Goal: Task Accomplishment & Management: Manage account settings

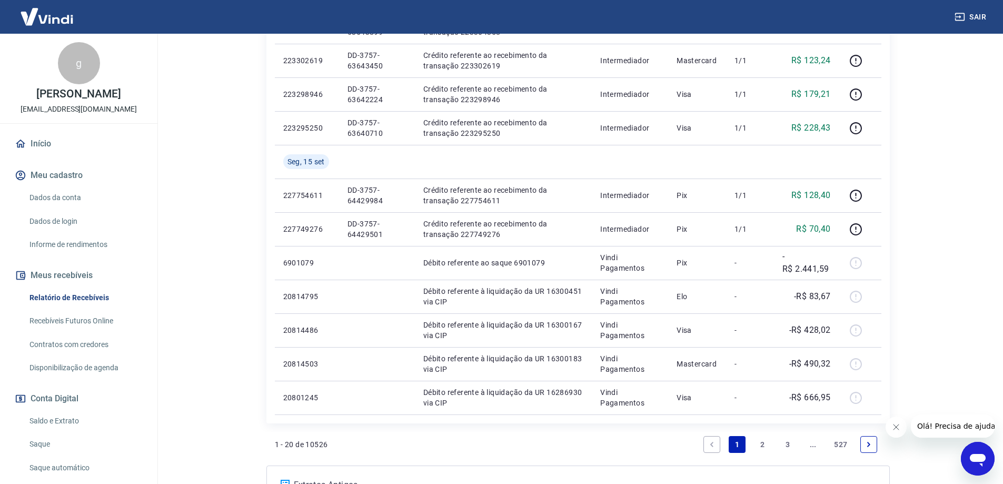
scroll to position [632, 0]
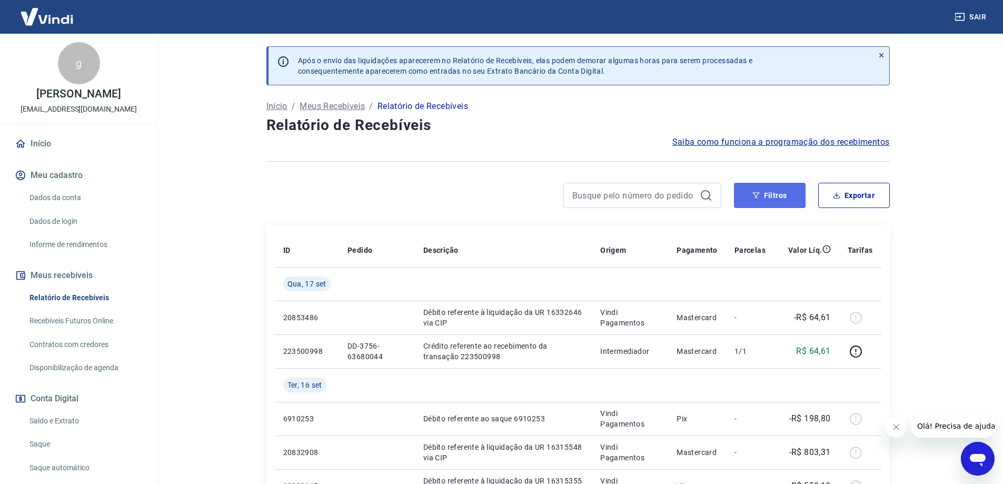
click at [788, 202] on button "Filtros" at bounding box center [770, 195] width 72 height 25
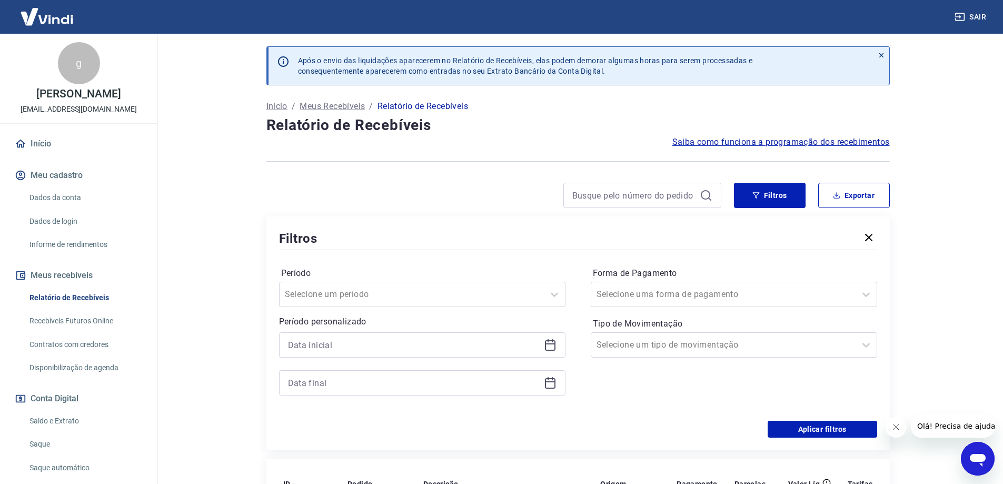
click at [544, 344] on icon at bounding box center [550, 344] width 13 height 13
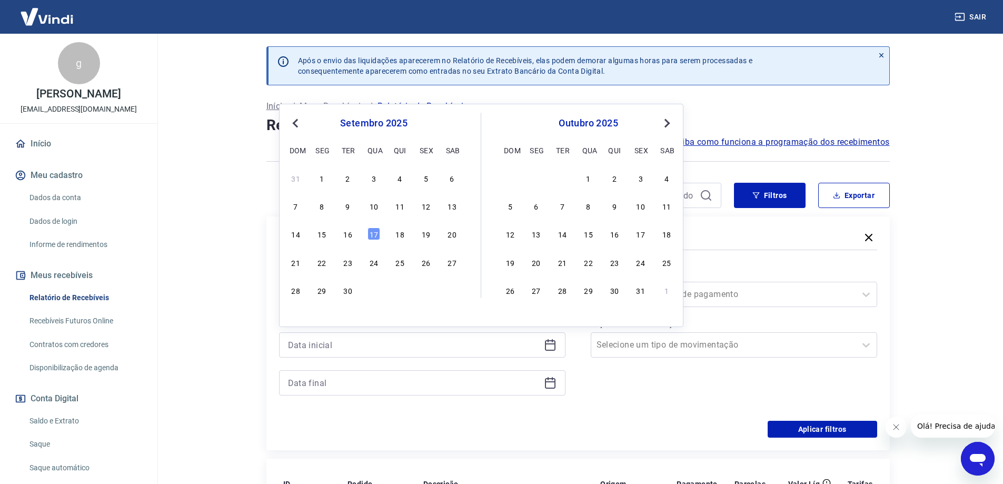
drag, startPoint x: 316, startPoint y: 233, endPoint x: 322, endPoint y: 234, distance: 5.4
click at [317, 233] on div "15" at bounding box center [321, 233] width 13 height 13
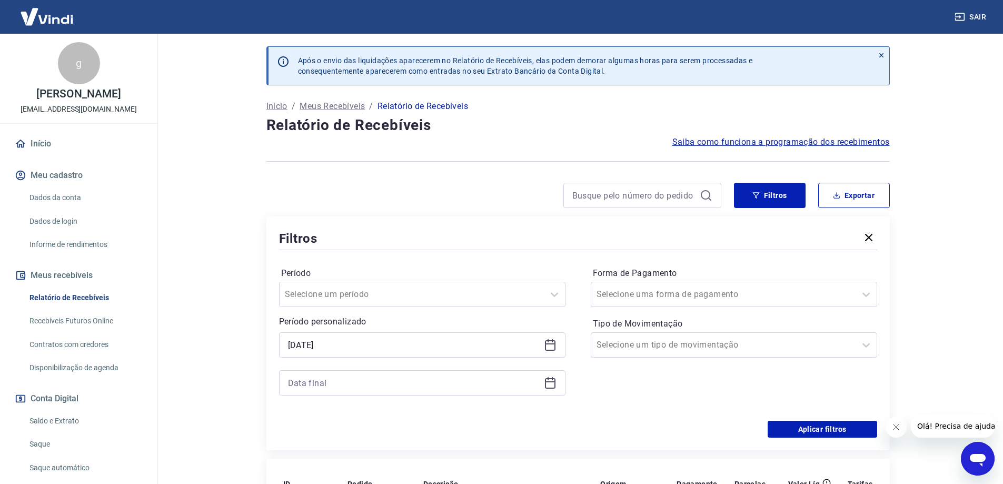
type input "[DATE]"
click at [555, 383] on icon at bounding box center [550, 383] width 11 height 11
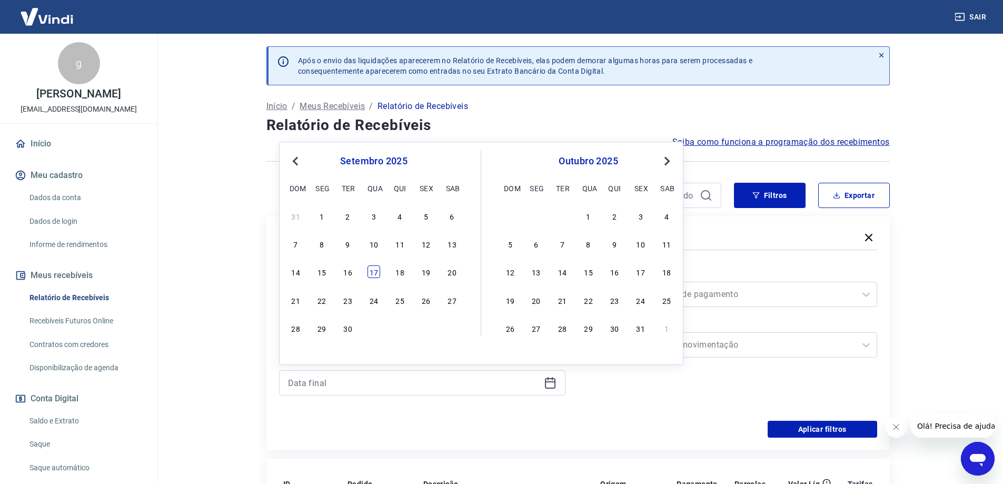
click at [372, 272] on div "17" at bounding box center [373, 271] width 13 height 13
type input "[DATE]"
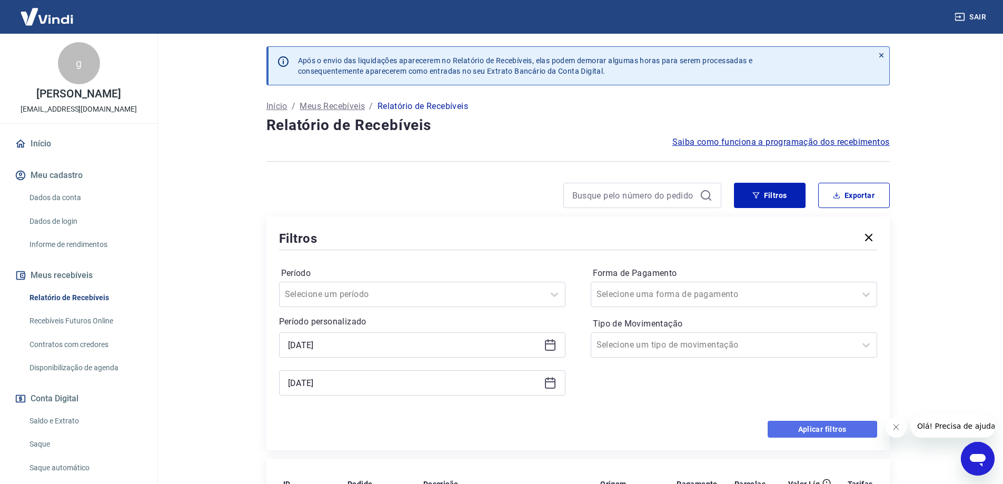
click at [785, 429] on button "Aplicar filtros" at bounding box center [821, 429] width 109 height 17
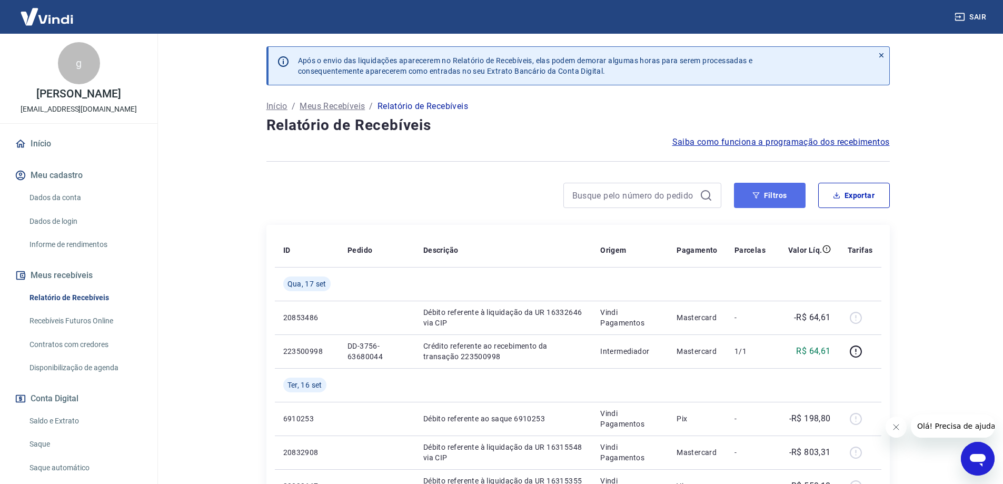
click at [779, 192] on button "Filtros" at bounding box center [770, 195] width 72 height 25
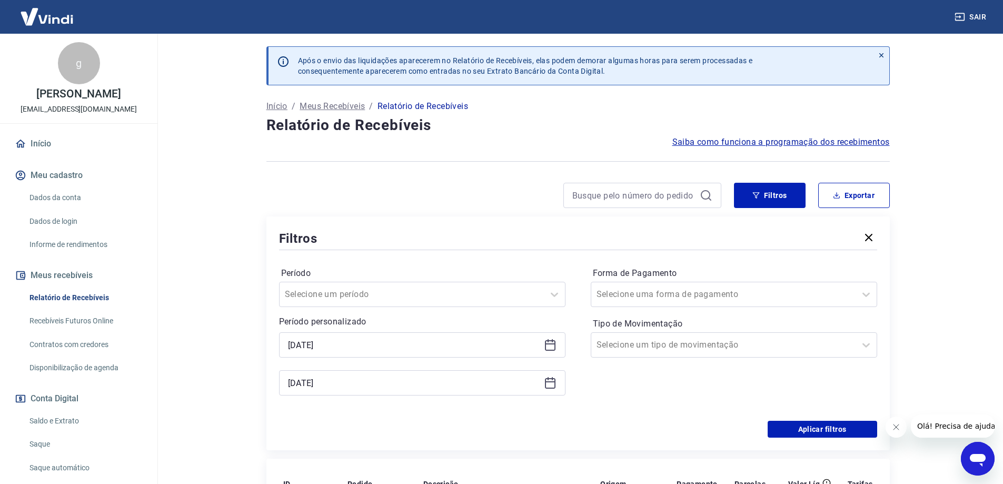
click at [544, 342] on icon at bounding box center [550, 344] width 13 height 13
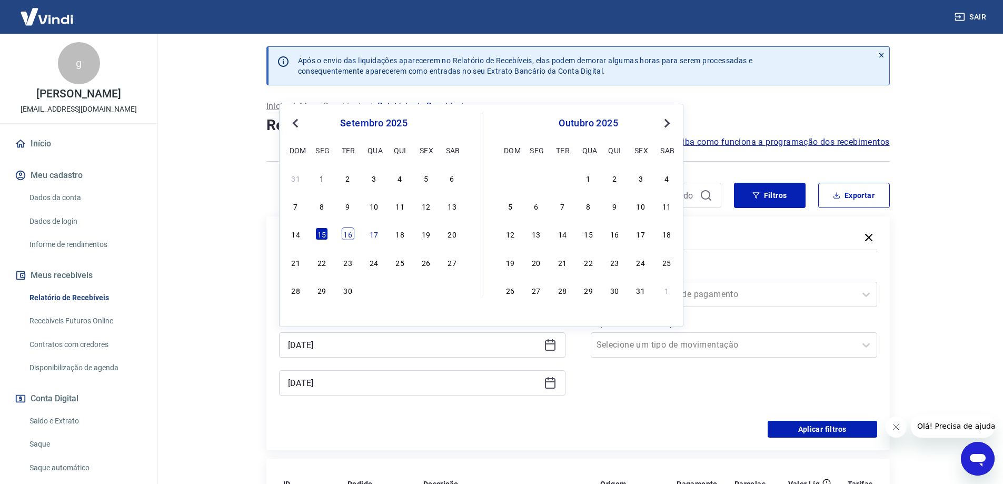
click at [347, 236] on div "16" at bounding box center [348, 233] width 13 height 13
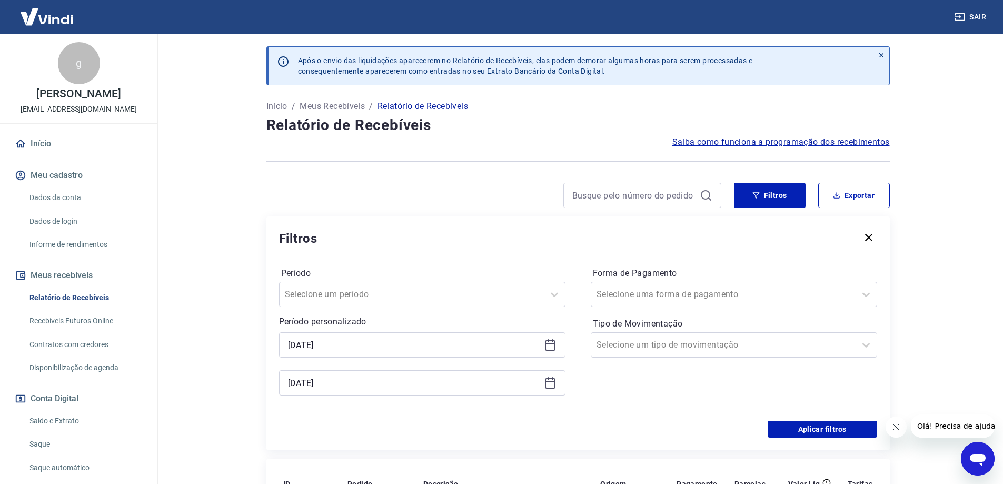
type input "[DATE]"
click at [553, 381] on icon at bounding box center [550, 381] width 11 height 1
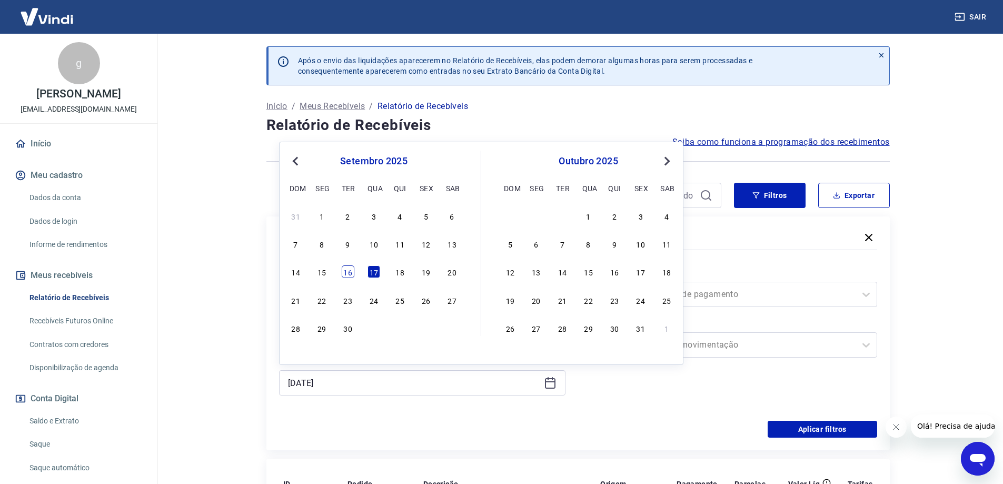
click at [349, 274] on div "16" at bounding box center [348, 271] width 13 height 13
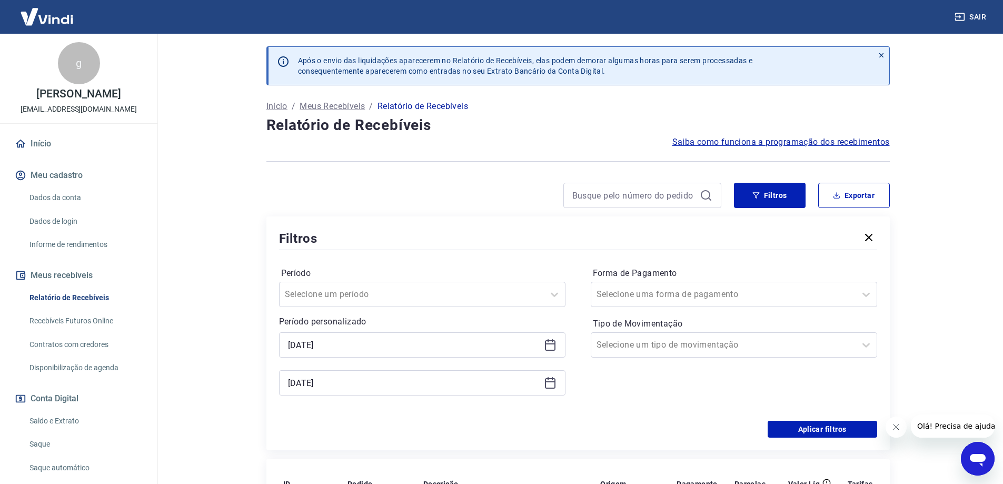
type input "[DATE]"
click at [820, 430] on button "Aplicar filtros" at bounding box center [821, 429] width 109 height 17
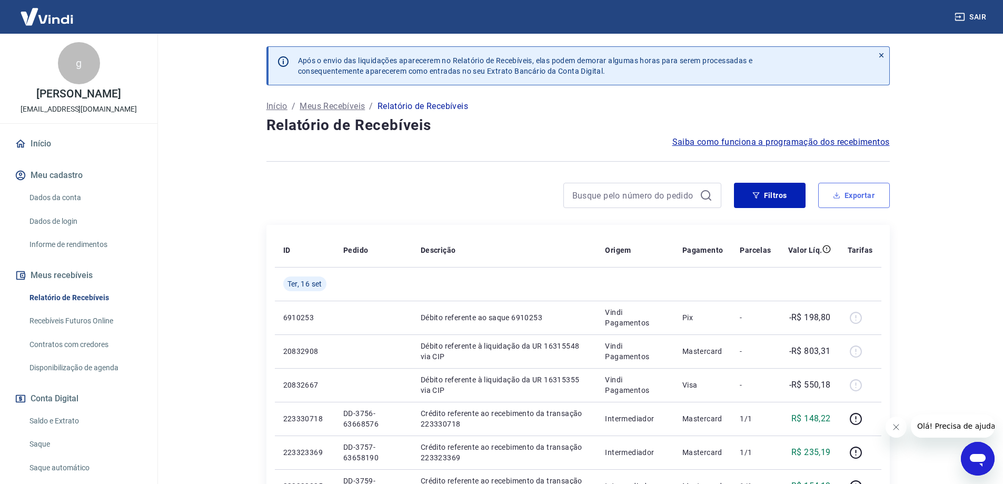
click at [857, 203] on button "Exportar" at bounding box center [854, 195] width 72 height 25
type input "[DATE]"
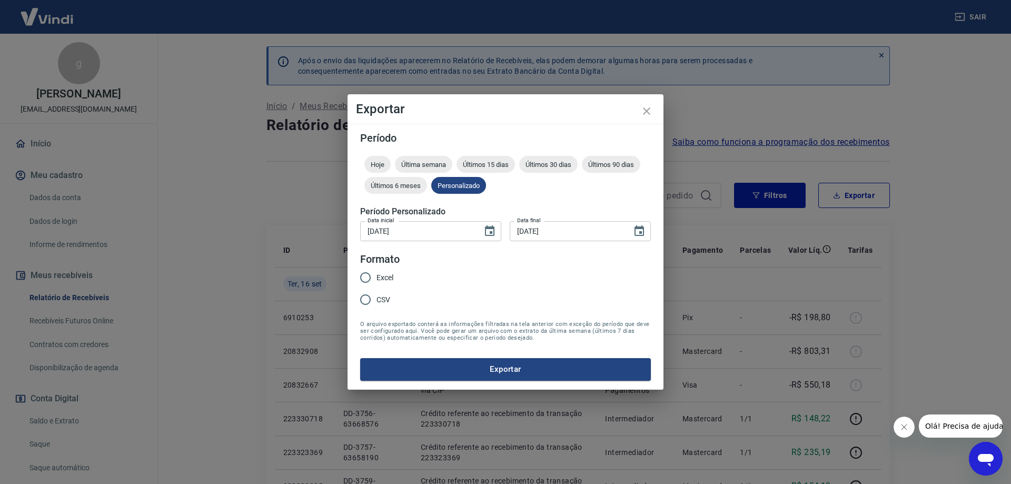
click at [365, 299] on input "CSV" at bounding box center [365, 299] width 22 height 22
radio input "true"
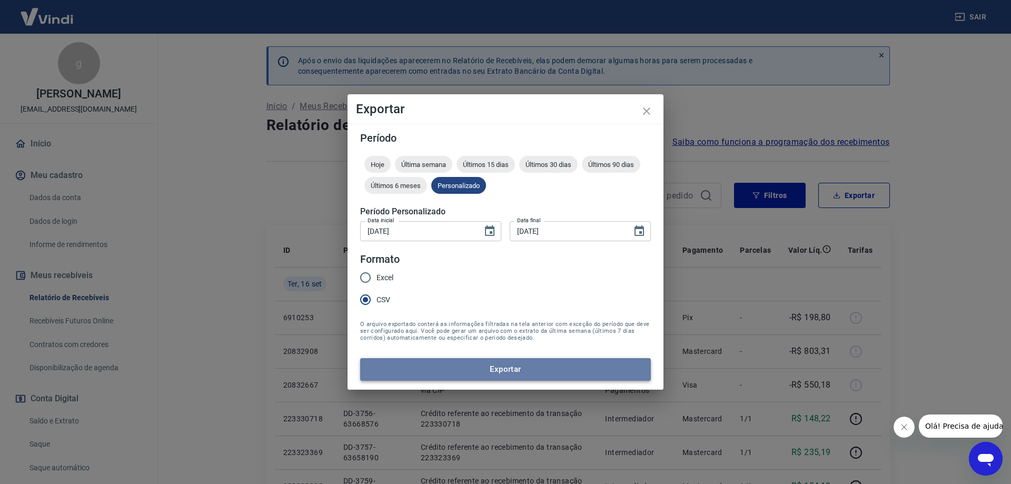
click at [457, 376] on button "Exportar" at bounding box center [505, 369] width 291 height 22
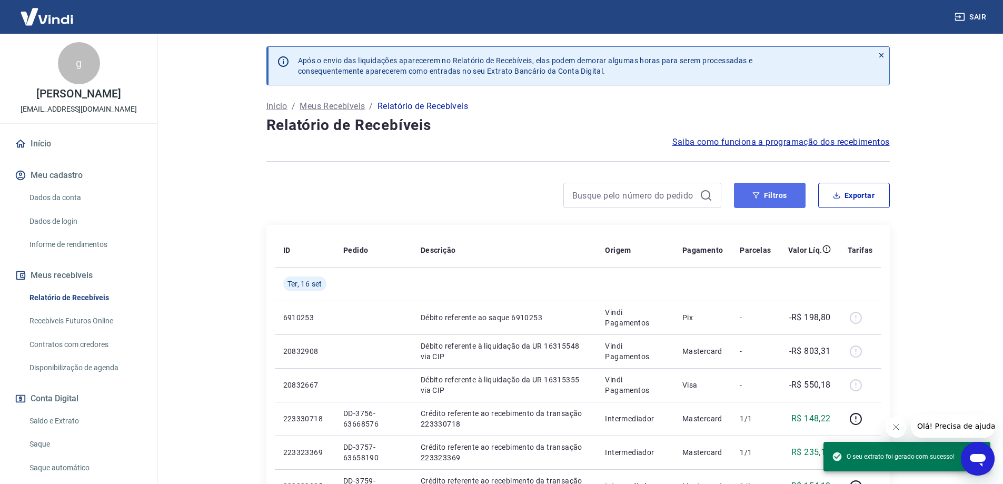
click at [761, 198] on button "Filtros" at bounding box center [770, 195] width 72 height 25
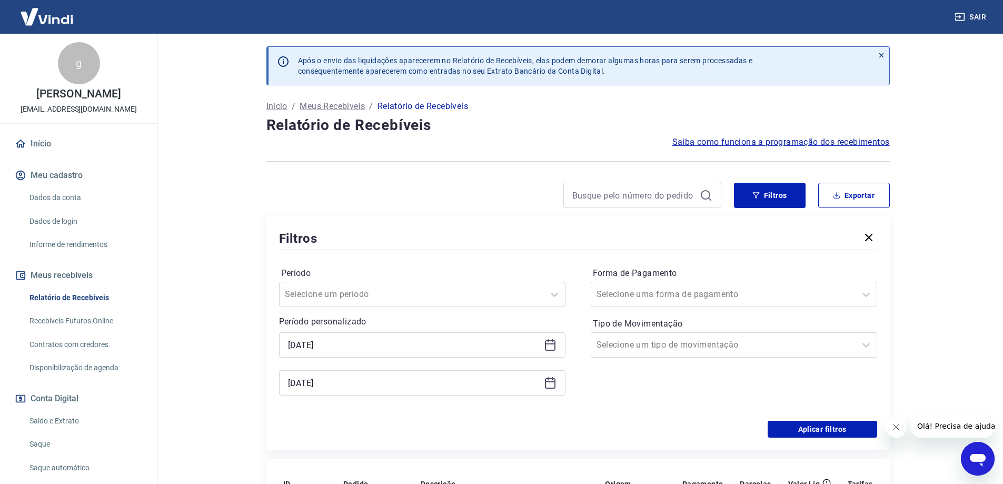
click at [550, 345] on icon at bounding box center [550, 344] width 13 height 13
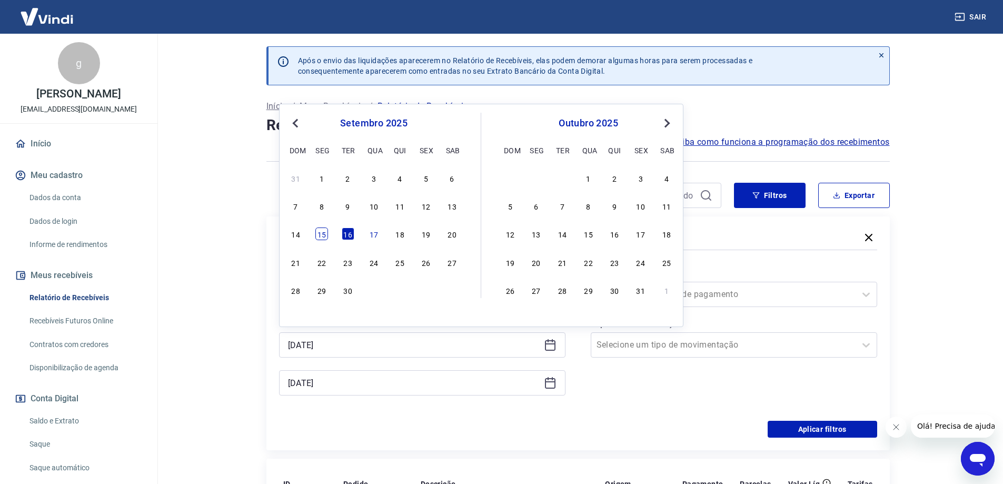
click at [322, 235] on div "15" at bounding box center [321, 233] width 13 height 13
type input "[DATE]"
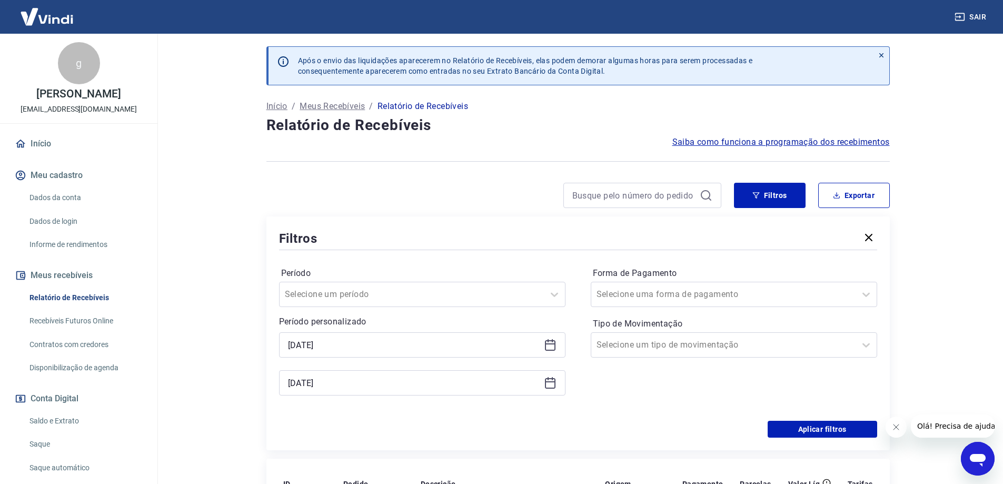
click at [546, 387] on icon at bounding box center [550, 382] width 13 height 13
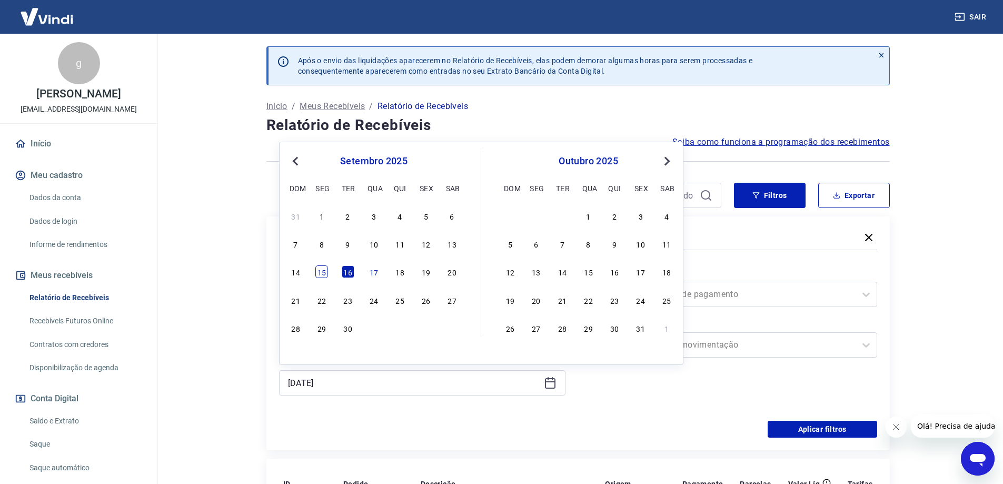
click at [324, 270] on div "15" at bounding box center [321, 271] width 13 height 13
type input "[DATE]"
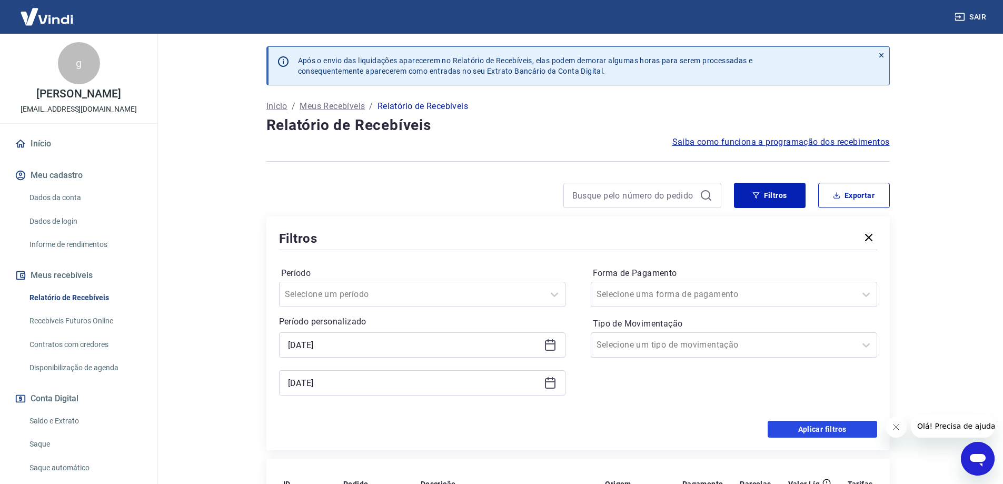
click at [827, 435] on button "Aplicar filtros" at bounding box center [821, 429] width 109 height 17
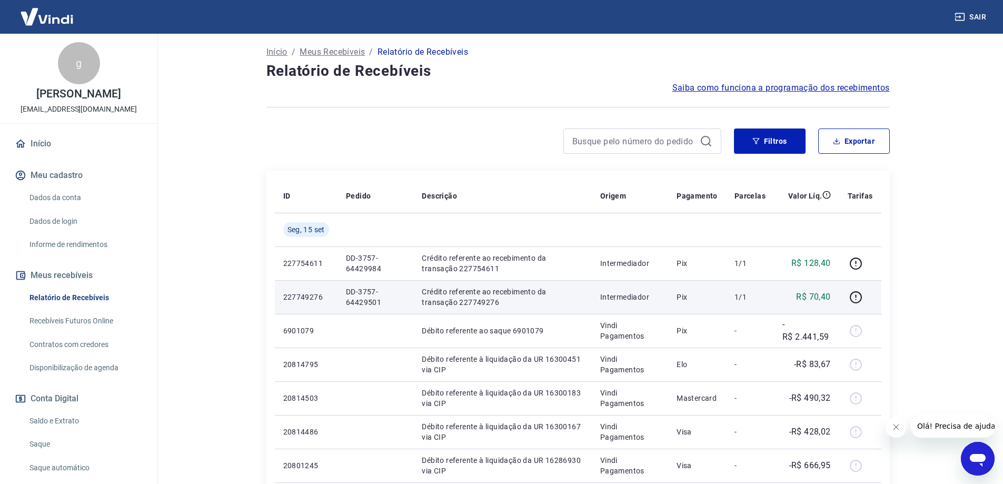
scroll to position [53, 0]
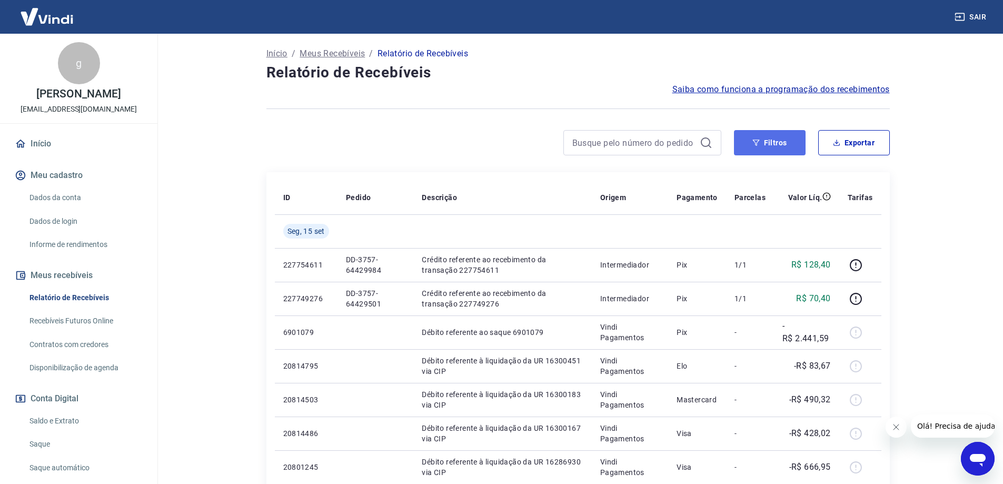
click at [745, 142] on button "Filtros" at bounding box center [770, 142] width 72 height 25
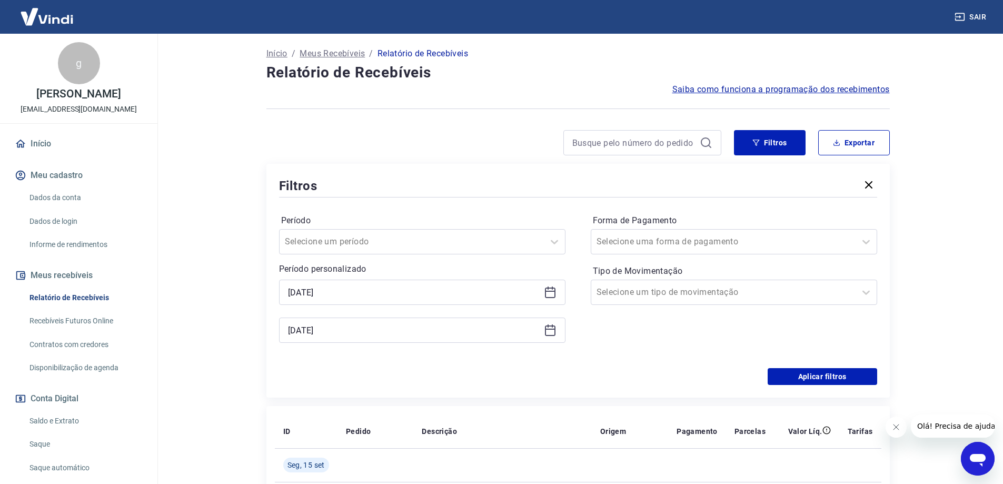
click at [551, 293] on icon at bounding box center [550, 292] width 13 height 13
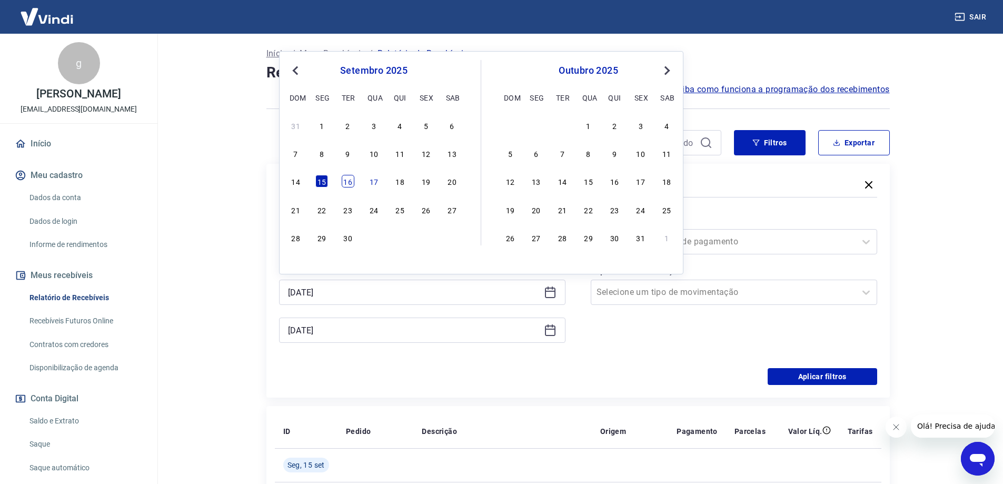
click at [349, 185] on div "16" at bounding box center [348, 181] width 13 height 13
type input "[DATE]"
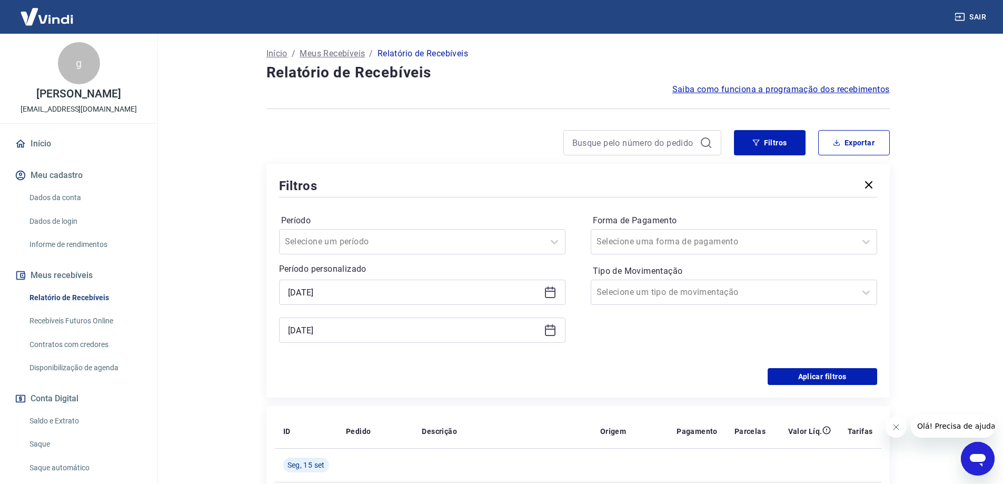
click at [550, 328] on icon at bounding box center [550, 330] width 13 height 13
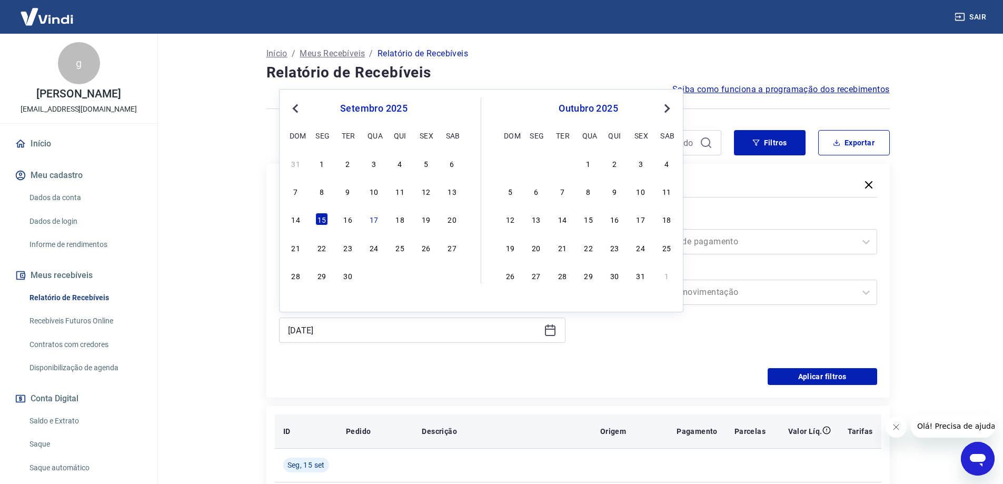
click at [347, 217] on div "16" at bounding box center [348, 219] width 13 height 13
type input "[DATE]"
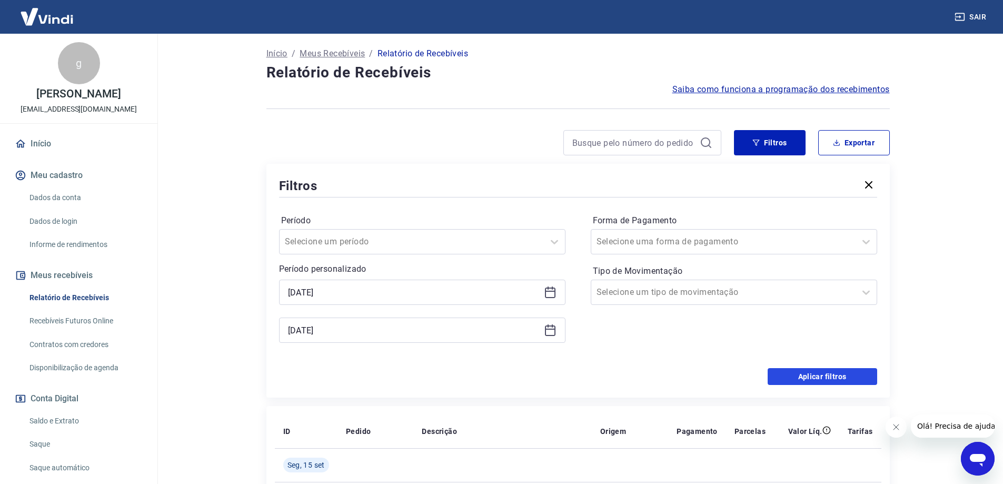
drag, startPoint x: 790, startPoint y: 378, endPoint x: 733, endPoint y: 390, distance: 57.6
click at [790, 378] on button "Aplicar filtros" at bounding box center [821, 376] width 109 height 17
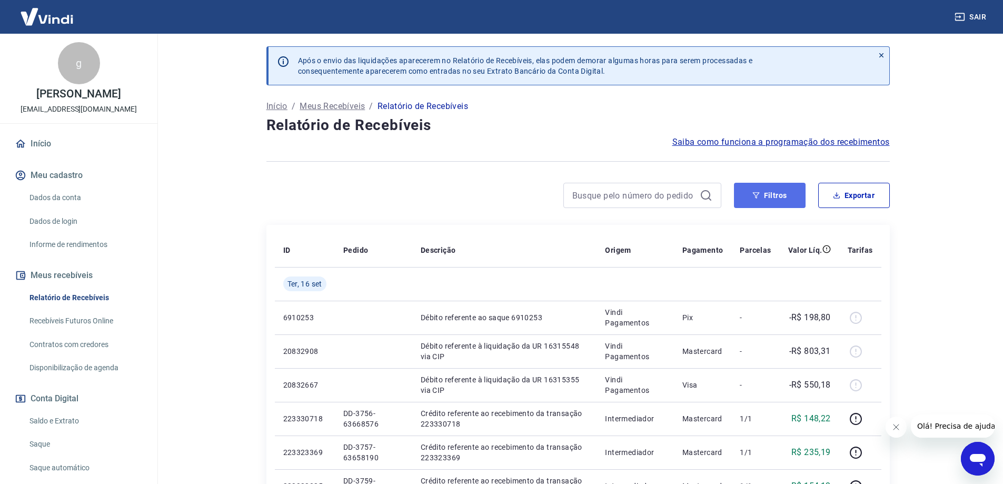
click at [771, 193] on button "Filtros" at bounding box center [770, 195] width 72 height 25
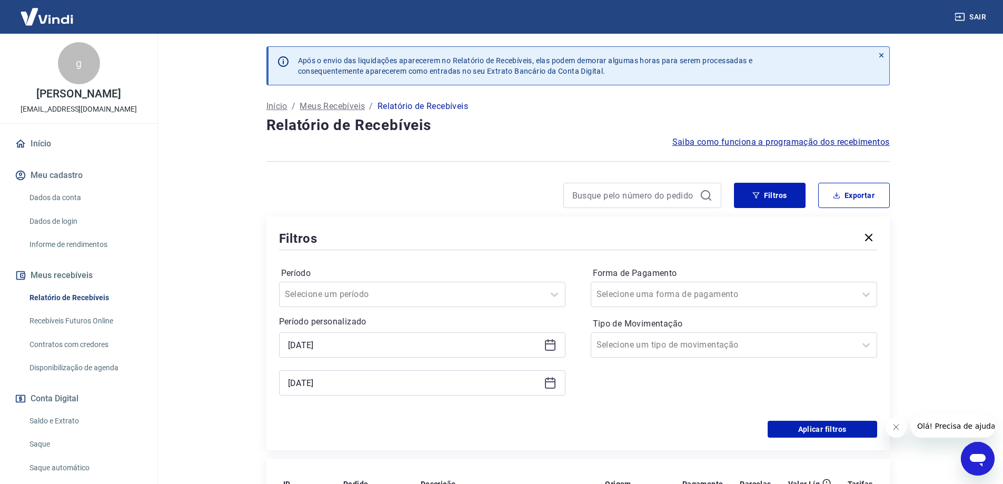
click at [550, 347] on icon at bounding box center [550, 344] width 13 height 13
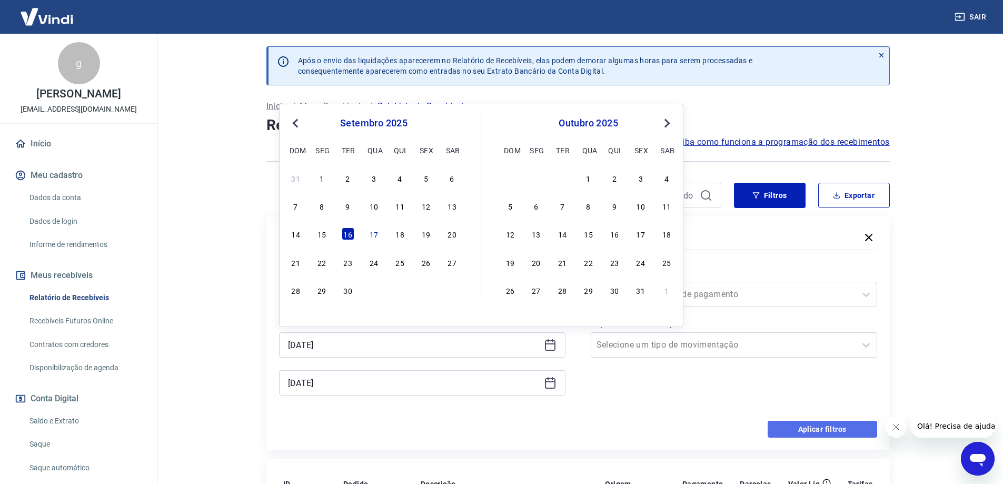
click at [829, 427] on button "Aplicar filtros" at bounding box center [821, 429] width 109 height 17
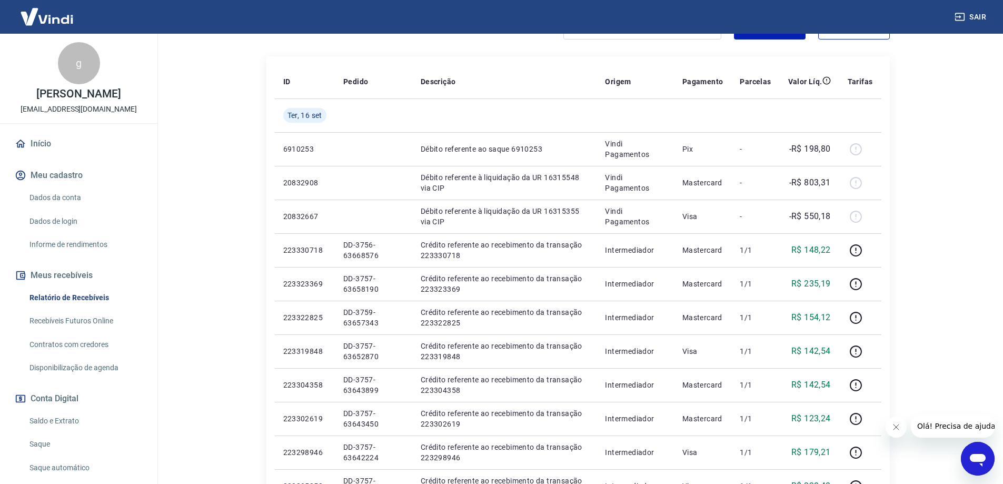
scroll to position [150, 0]
